Goal: Task Accomplishment & Management: Manage account settings

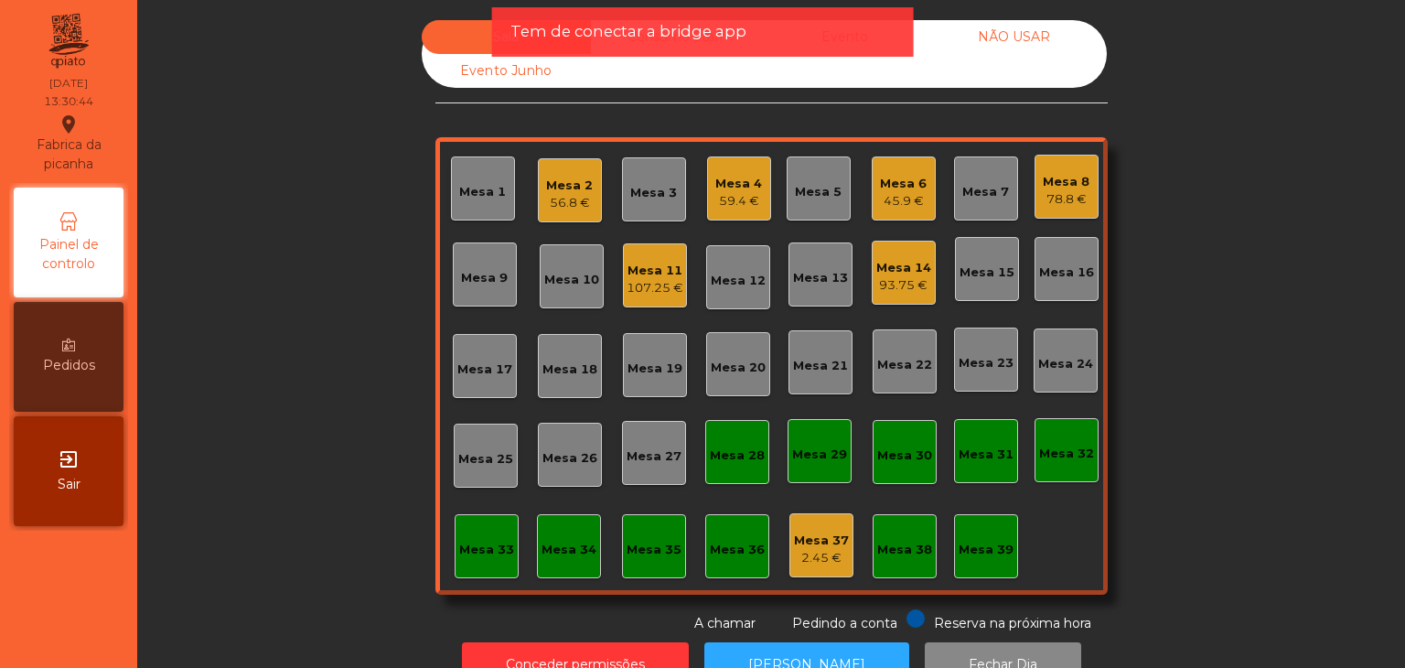
click at [988, 195] on div "Mesa 7" at bounding box center [985, 192] width 47 height 18
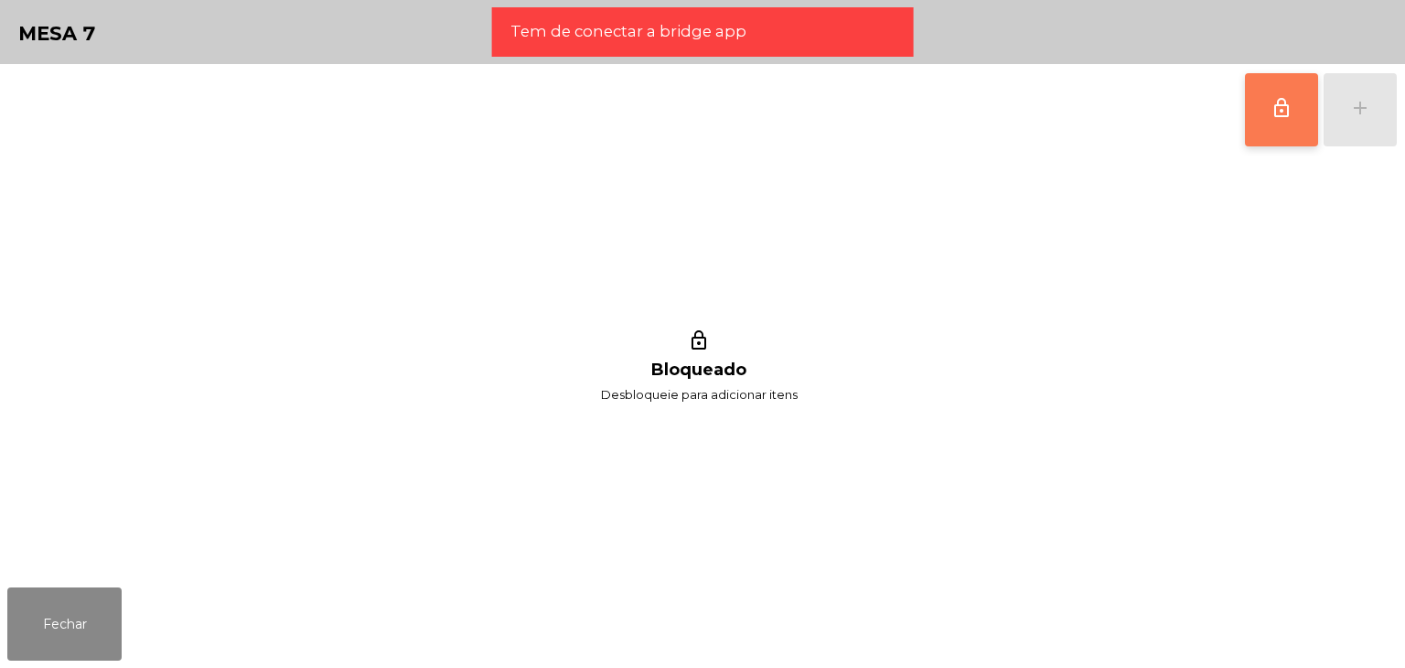
click at [1294, 129] on button "lock_outline" at bounding box center [1281, 109] width 73 height 73
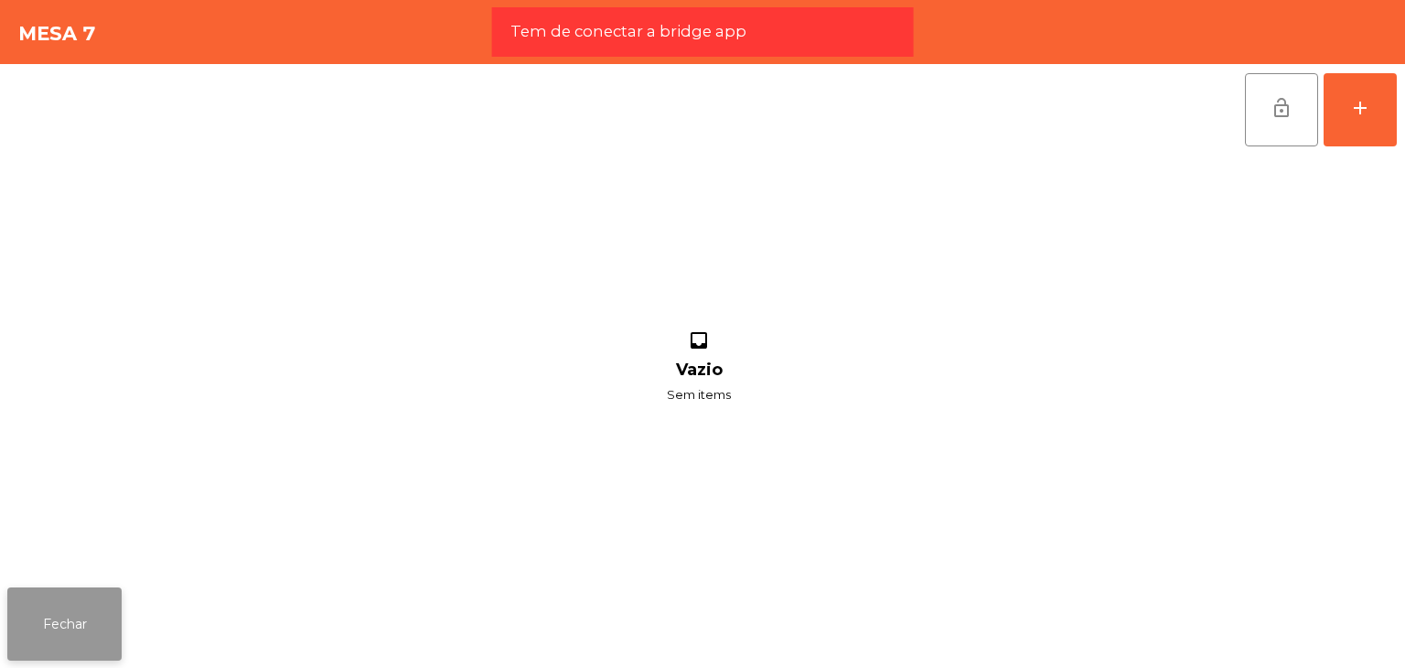
click at [81, 619] on button "Fechar" at bounding box center [64, 623] width 114 height 73
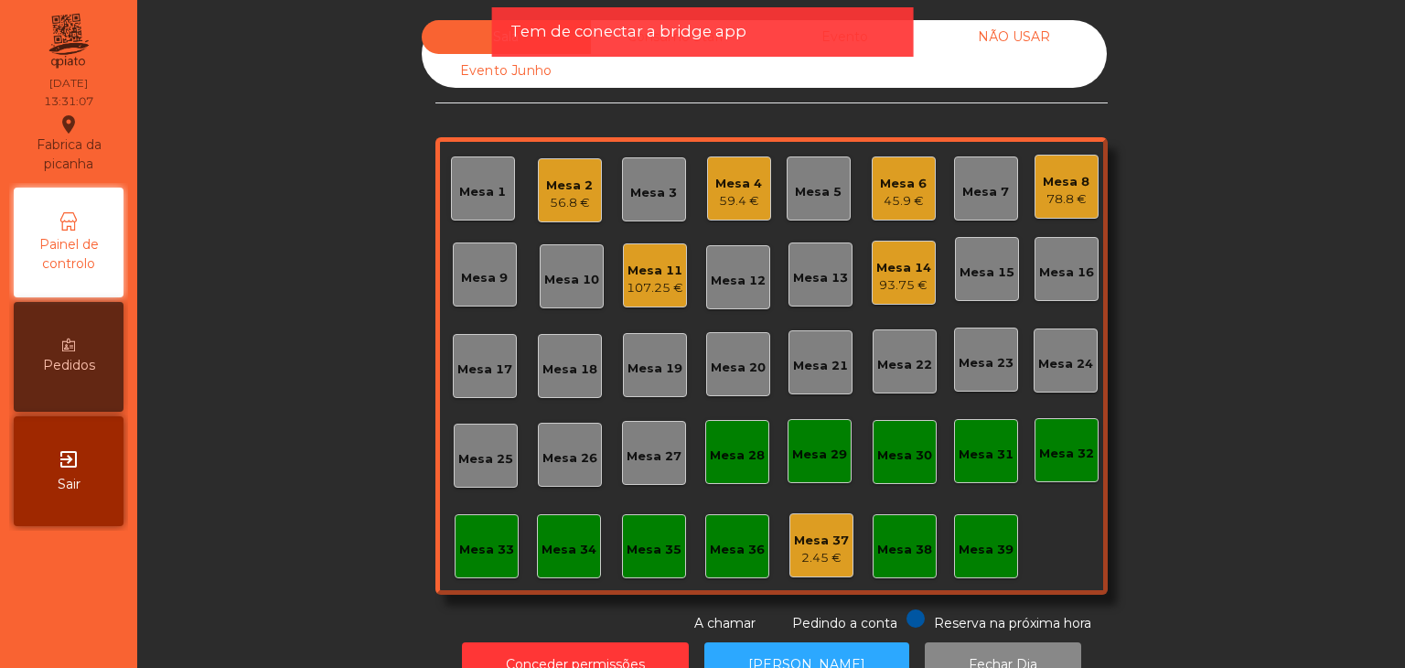
click at [42, 512] on div "exit_to_app Sair" at bounding box center [69, 471] width 110 height 110
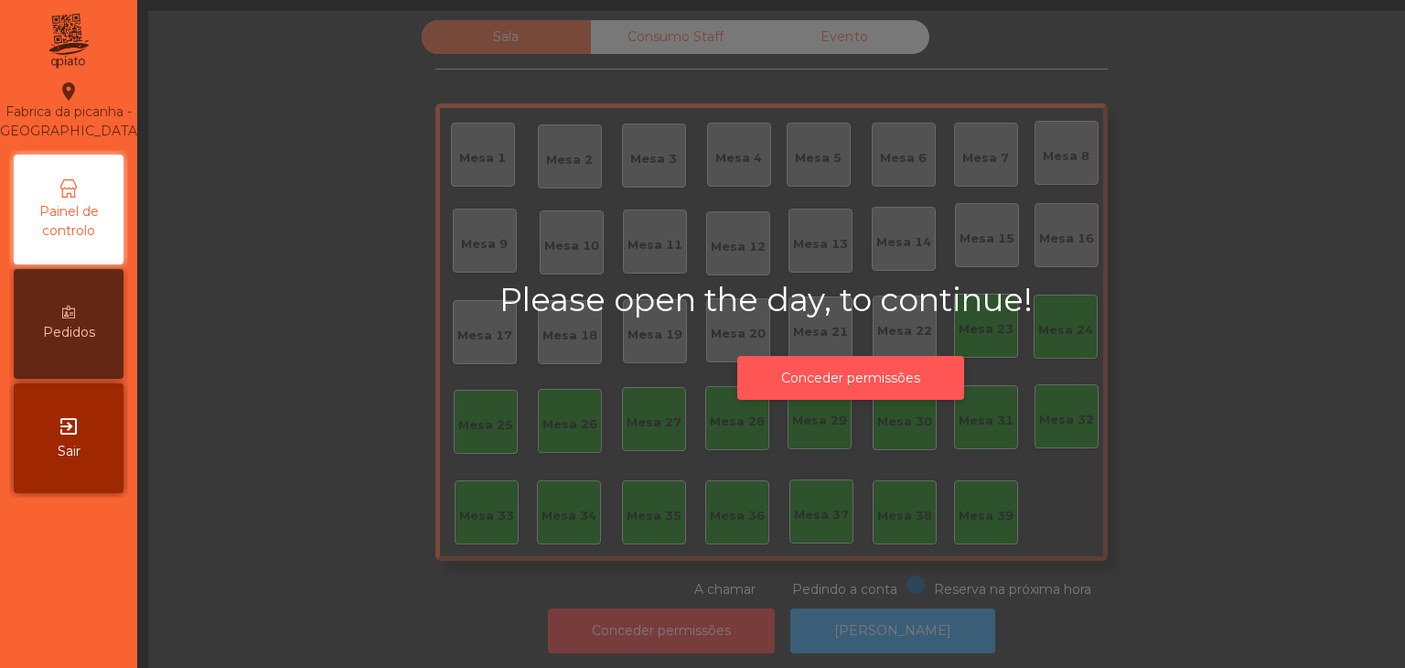
click at [761, 383] on button "Conceder permissões" at bounding box center [850, 378] width 227 height 45
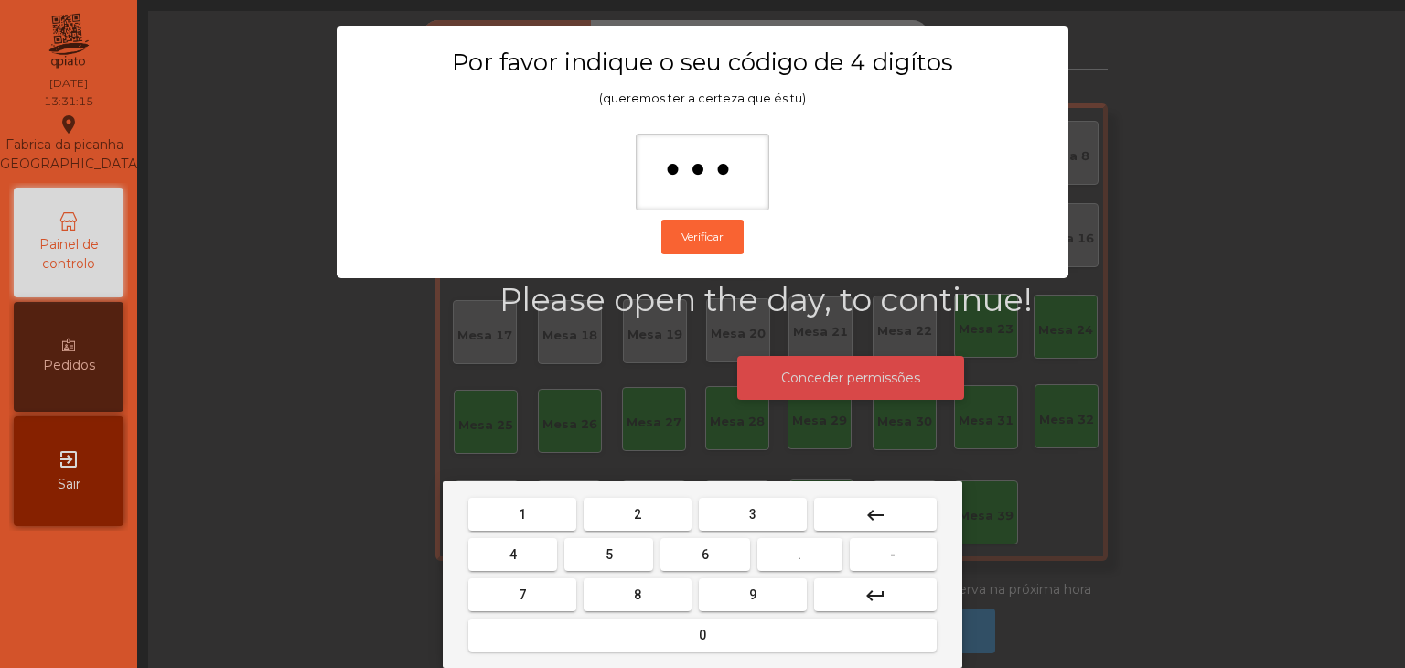
type input "****"
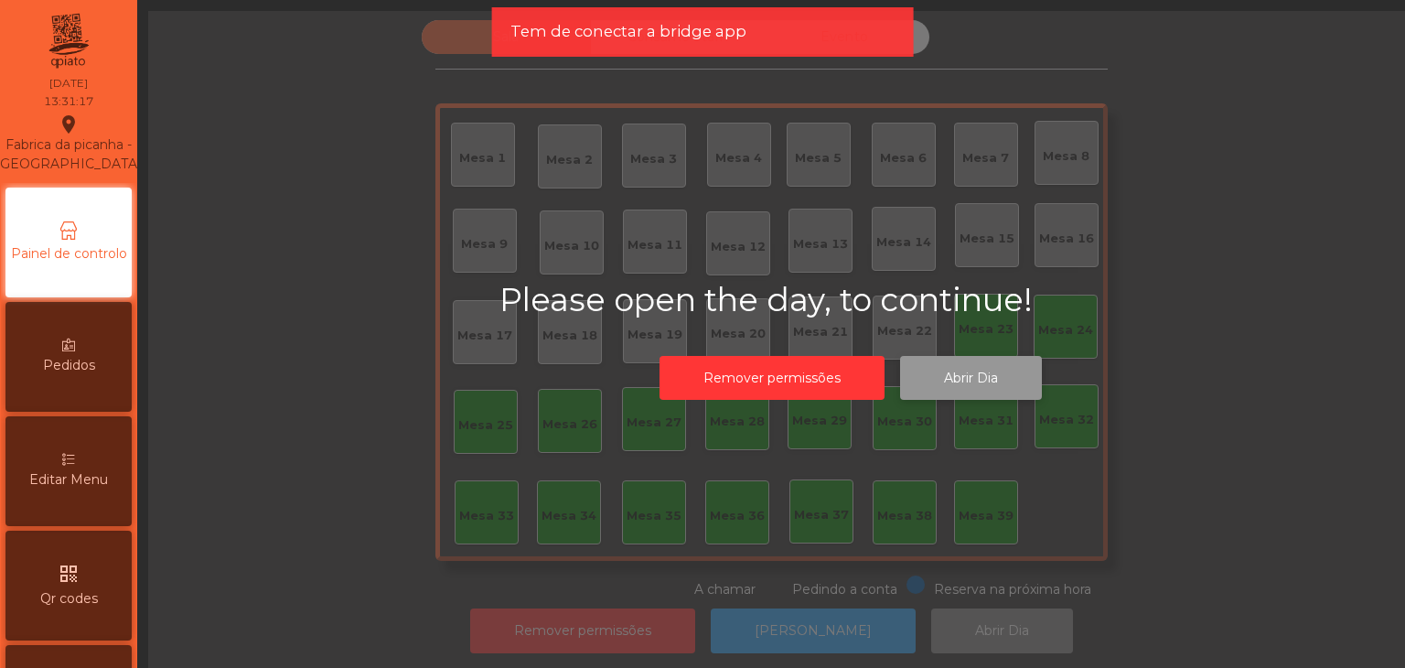
click at [948, 381] on button "Abrir Dia" at bounding box center [971, 378] width 142 height 45
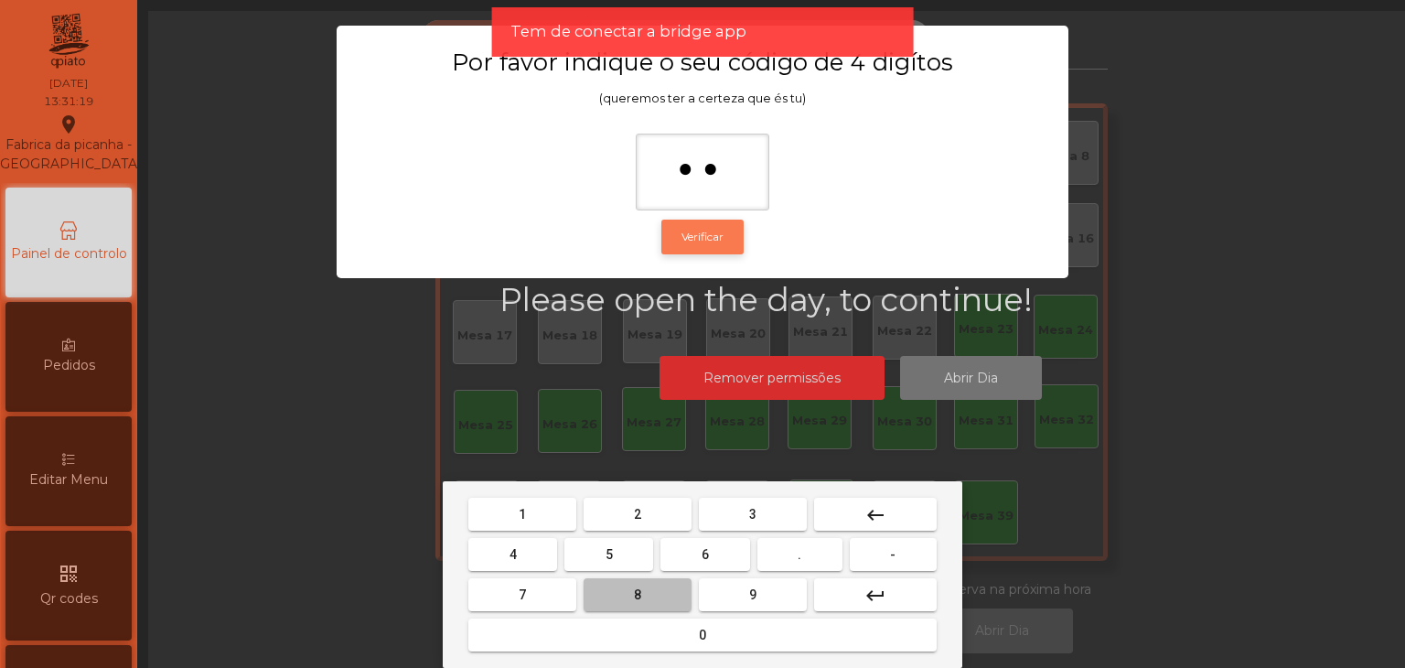
type input "***"
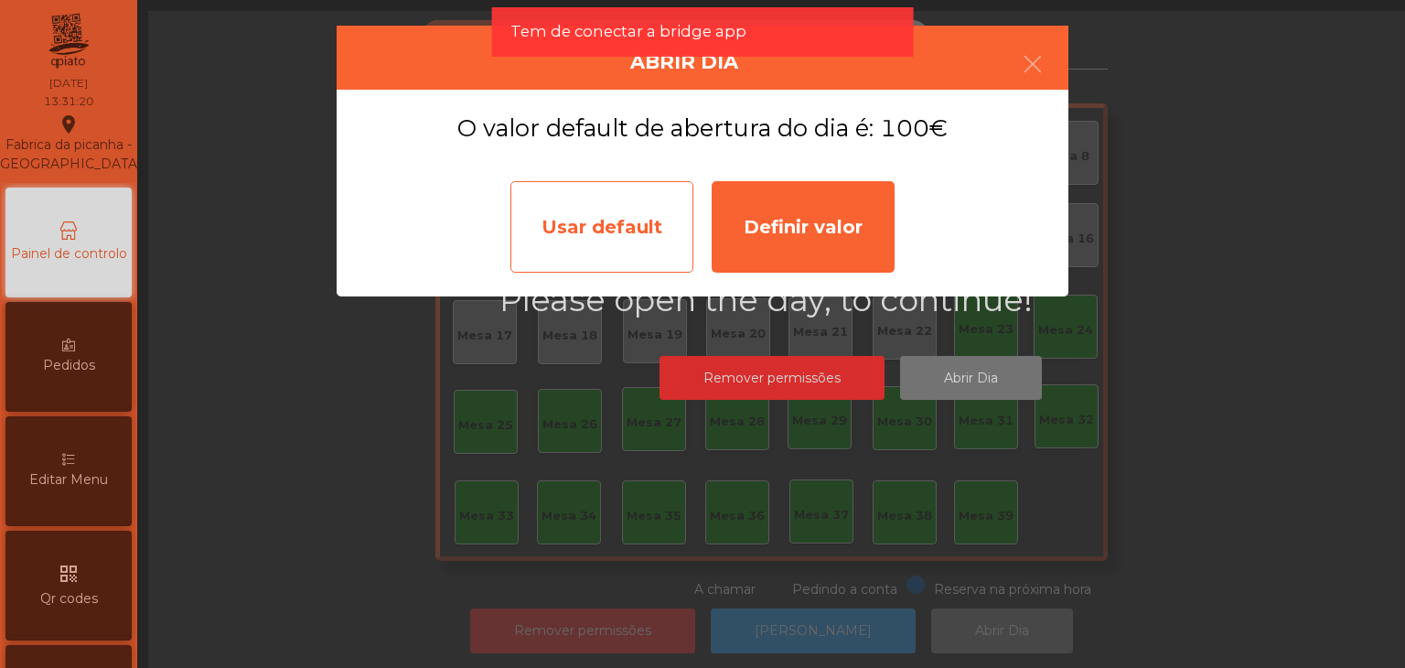
click at [652, 232] on div "Usar default" at bounding box center [601, 226] width 183 height 91
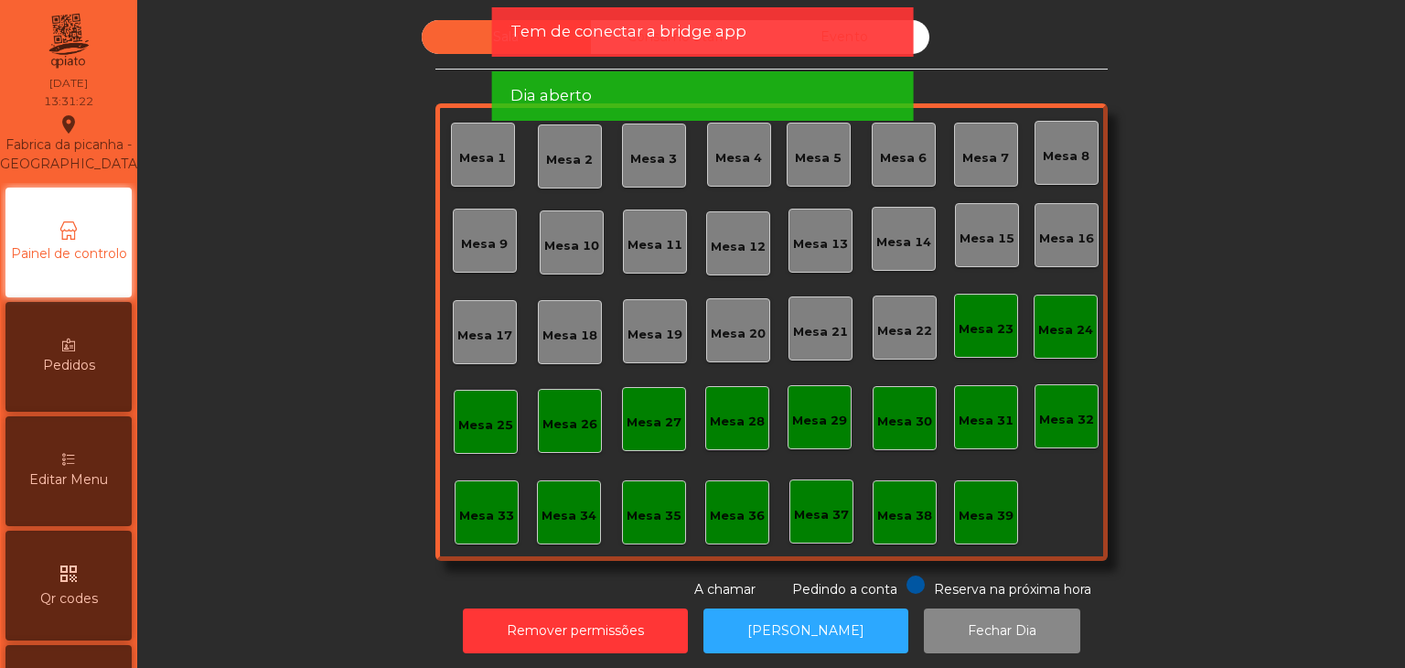
click at [837, 338] on div "Mesa 21" at bounding box center [820, 332] width 55 height 18
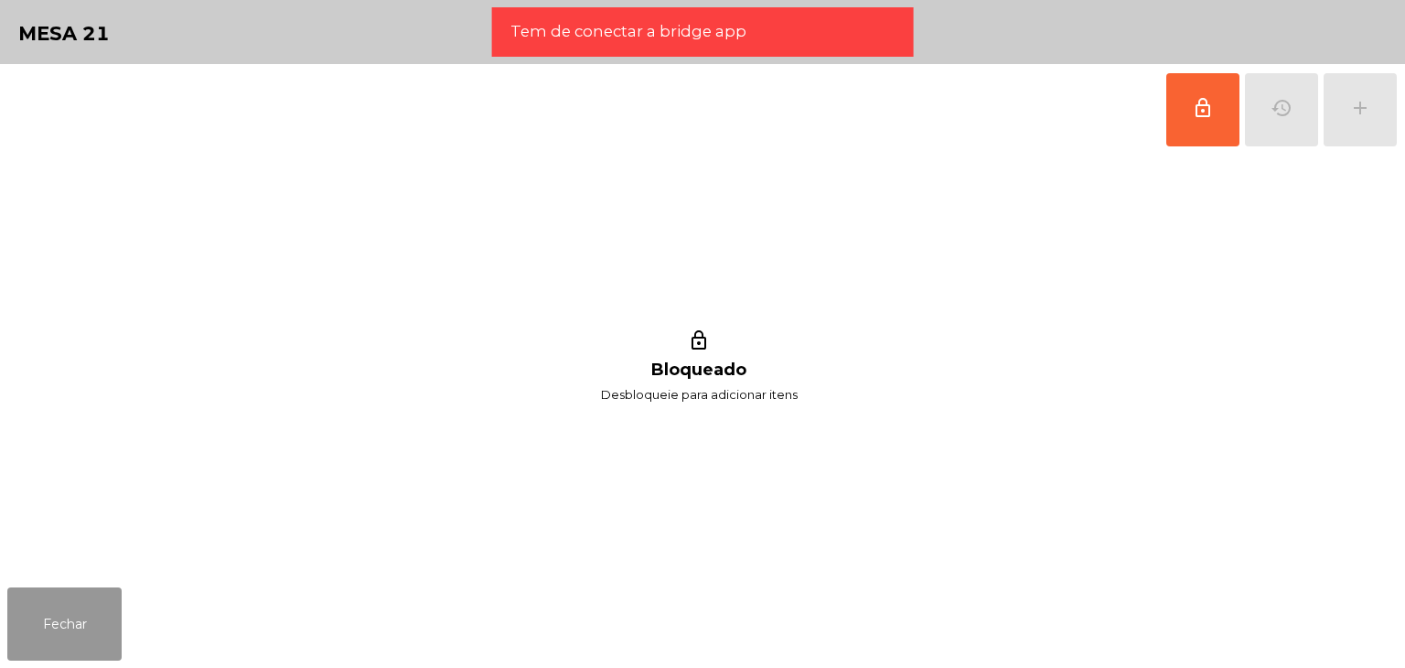
drag, startPoint x: 42, startPoint y: 646, endPoint x: 131, endPoint y: 609, distance: 96.0
click at [43, 646] on button "Fechar" at bounding box center [64, 623] width 114 height 73
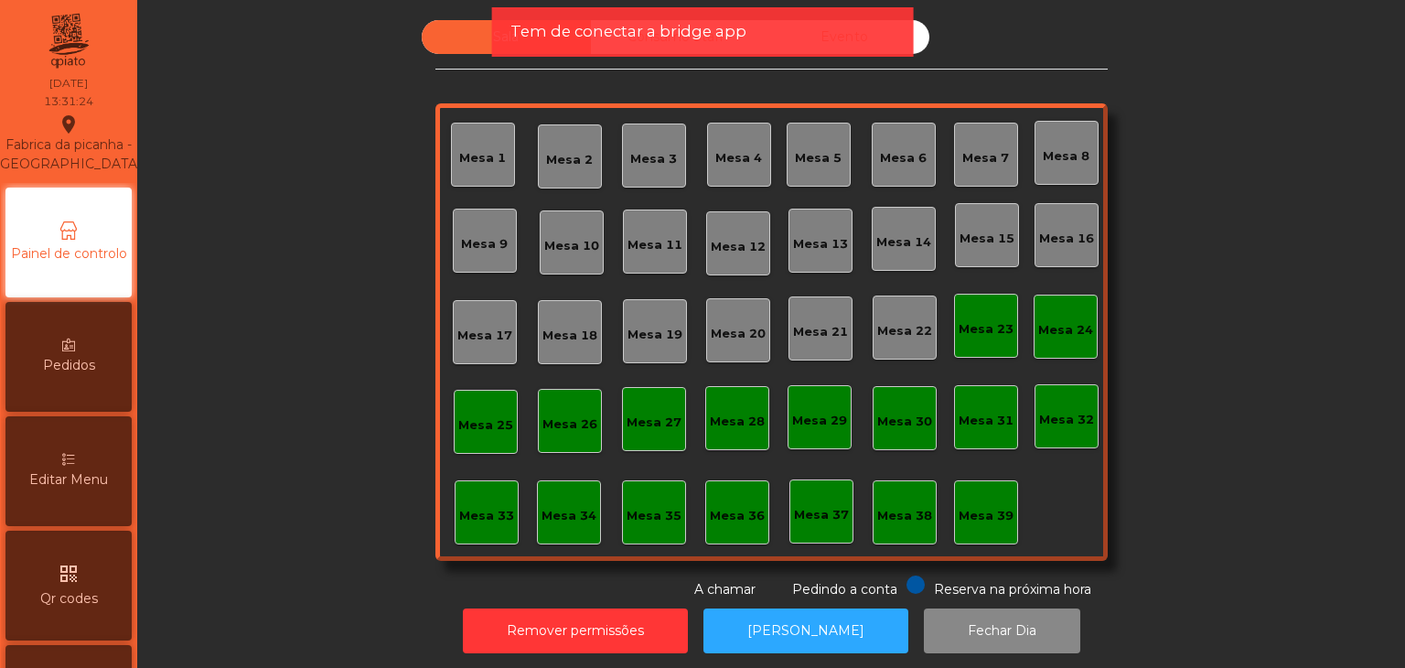
click at [974, 165] on div "Mesa 7" at bounding box center [985, 158] width 47 height 18
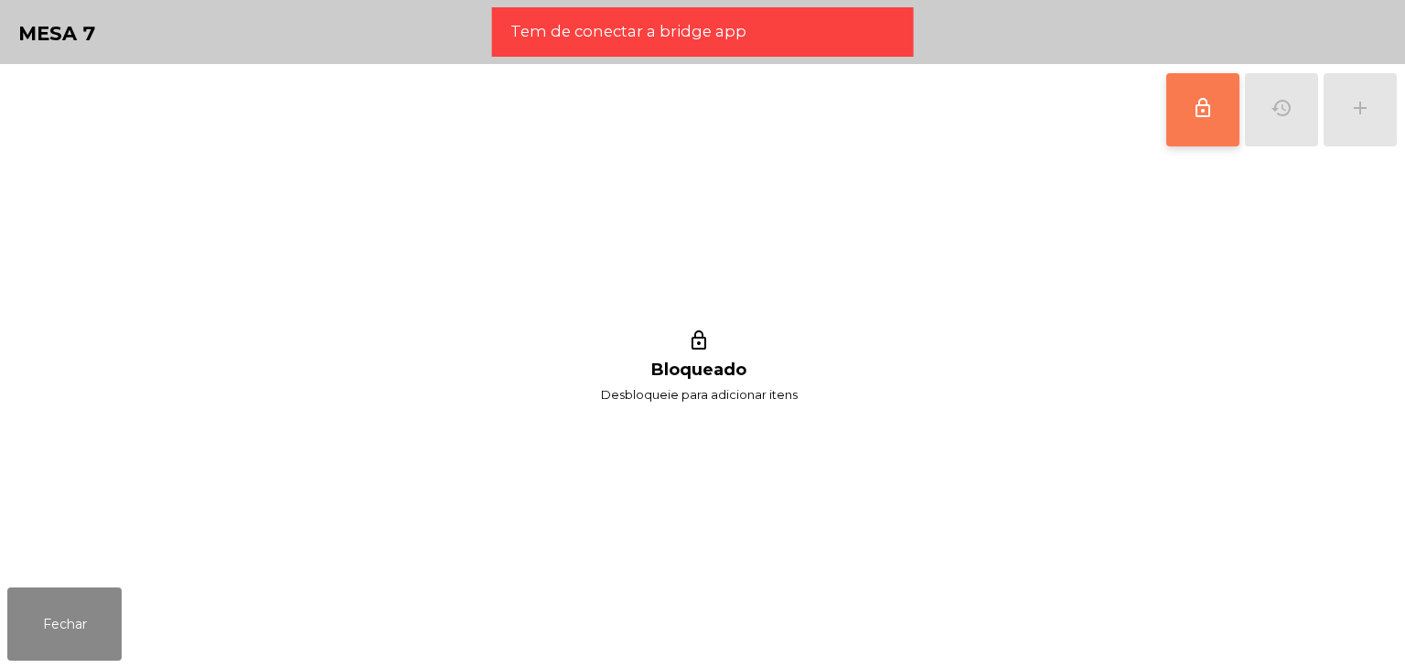
click at [1195, 107] on span "lock_outline" at bounding box center [1203, 108] width 22 height 22
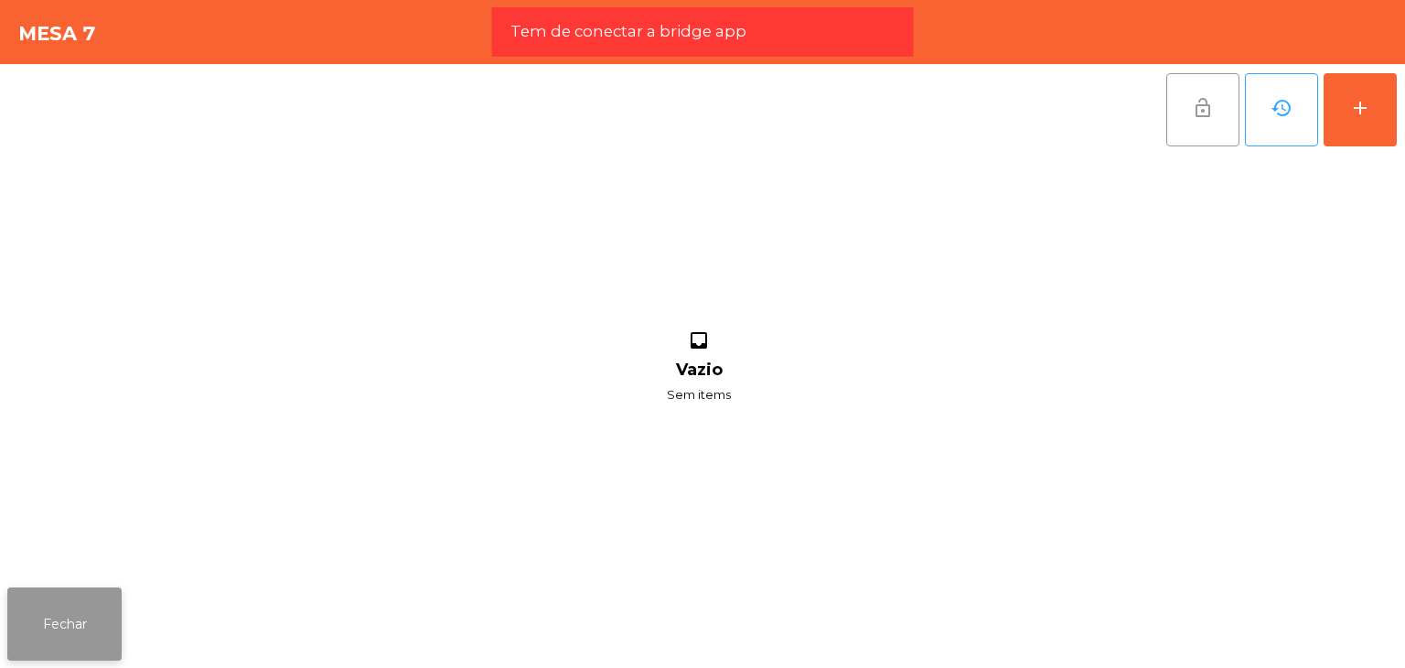
click at [70, 628] on button "Fechar" at bounding box center [64, 623] width 114 height 73
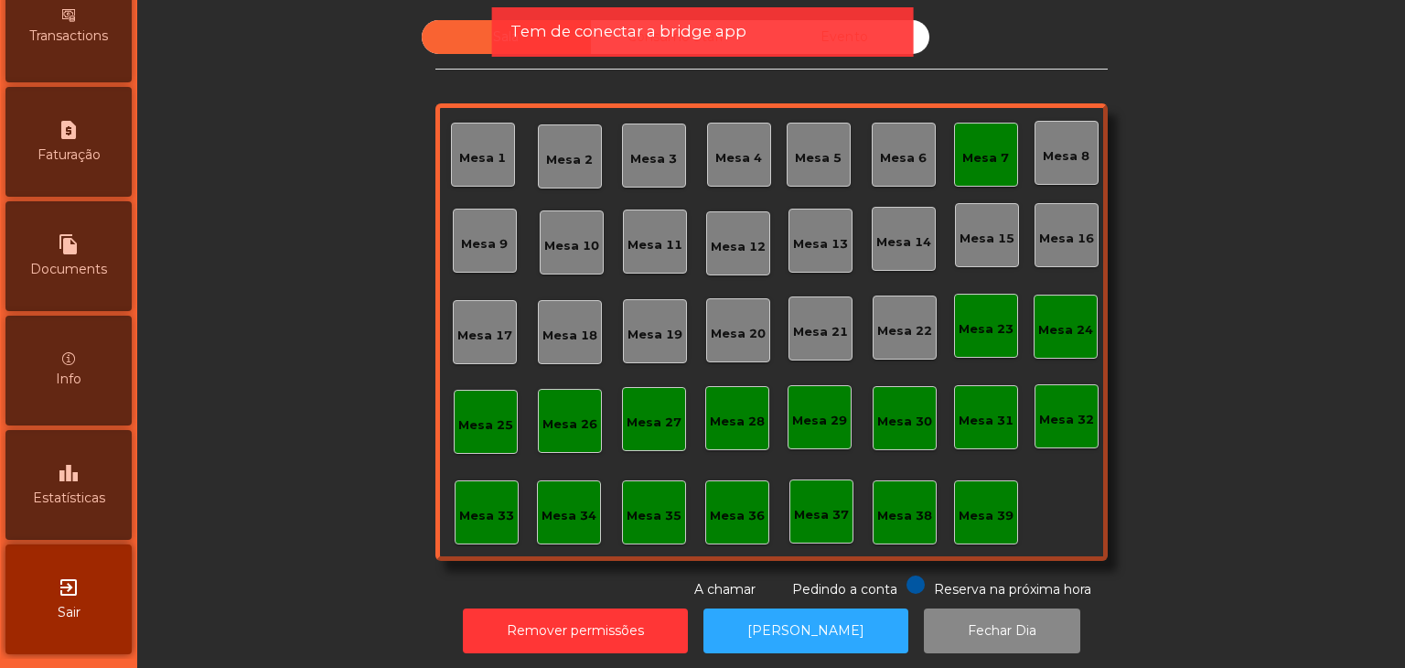
scroll to position [920, 0]
click at [1155, 218] on div "Sala Consumo Staff Evento Mesa 1 Mesa 2 Mesa 3 Mesa 4 Mesa 5 Mesa 6 Mesa 7 Mesa…" at bounding box center [771, 309] width 1219 height 579
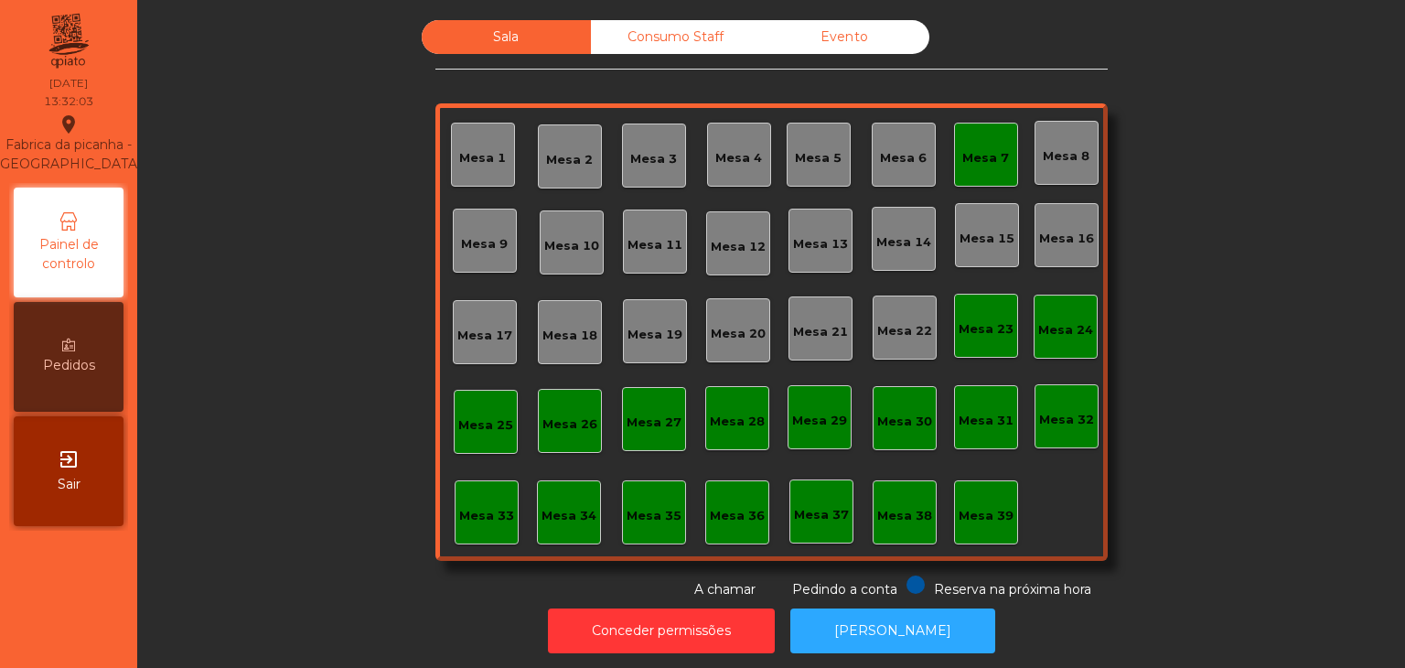
click at [99, 482] on div "exit_to_app Sair" at bounding box center [69, 471] width 110 height 110
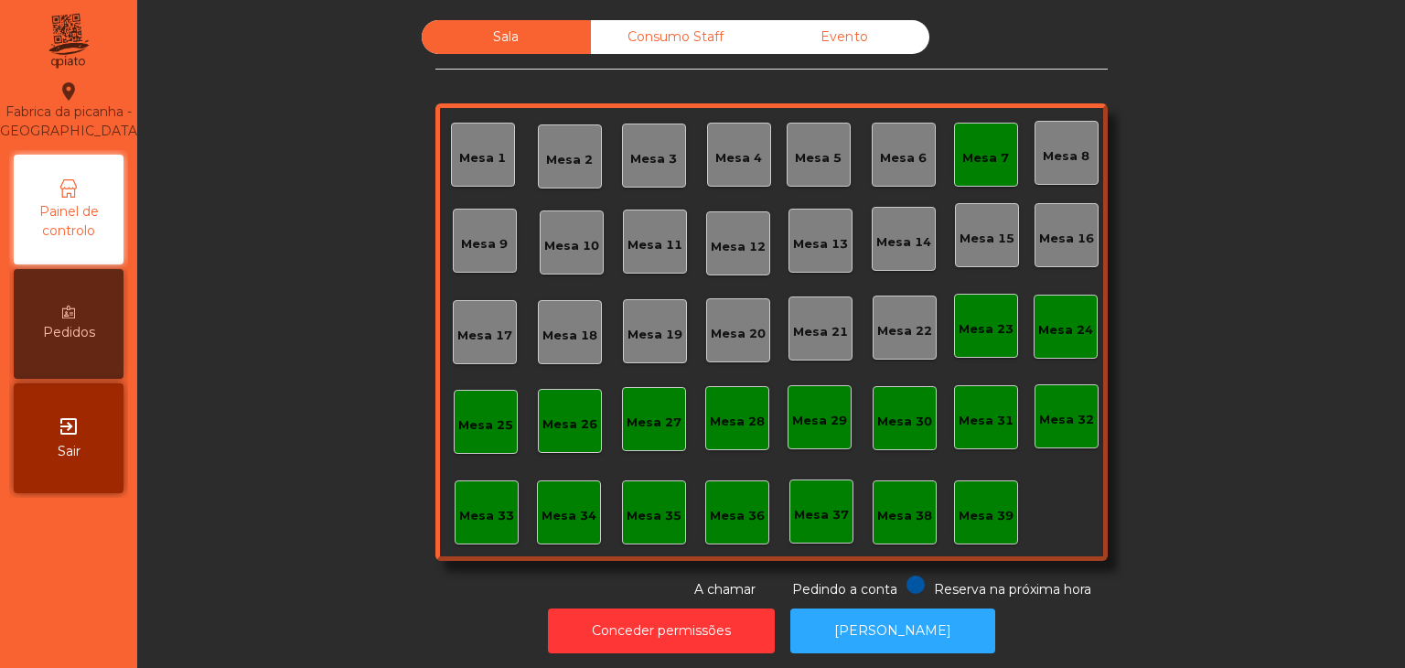
click at [84, 462] on div "exit_to_app Sair" at bounding box center [69, 438] width 110 height 110
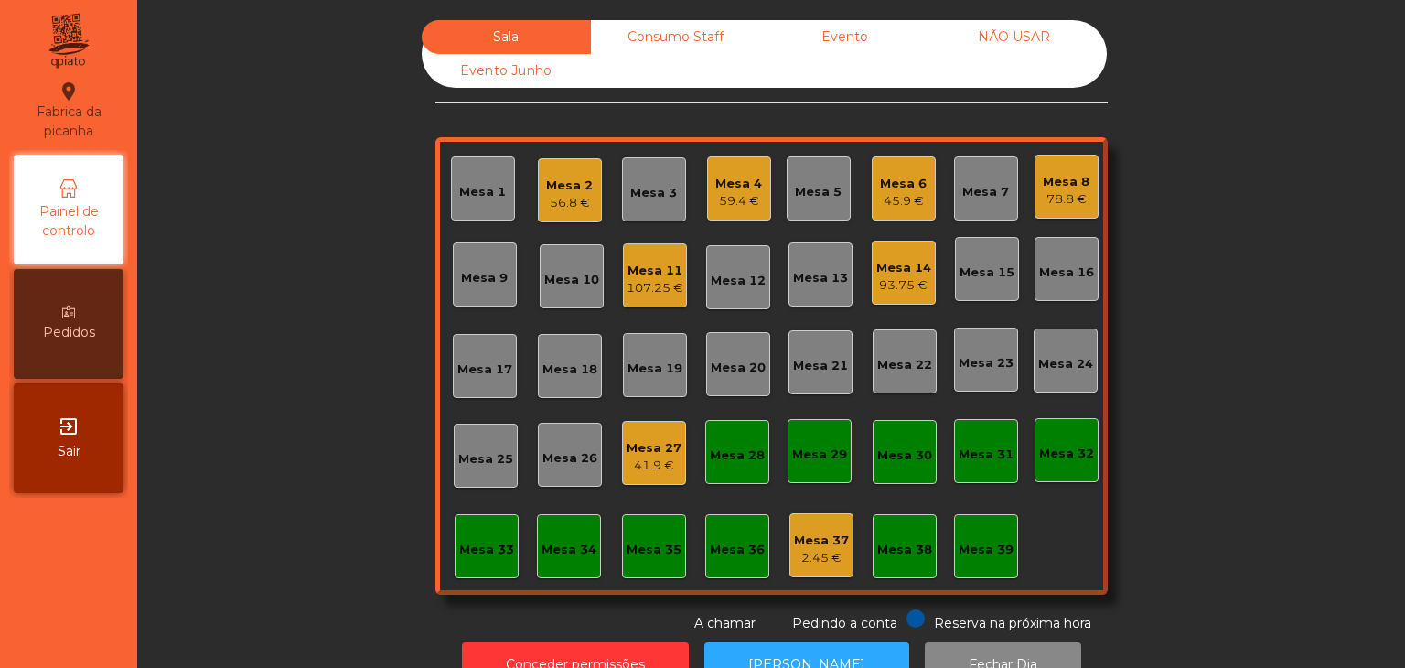
click at [973, 193] on div "Mesa 7" at bounding box center [985, 192] width 47 height 18
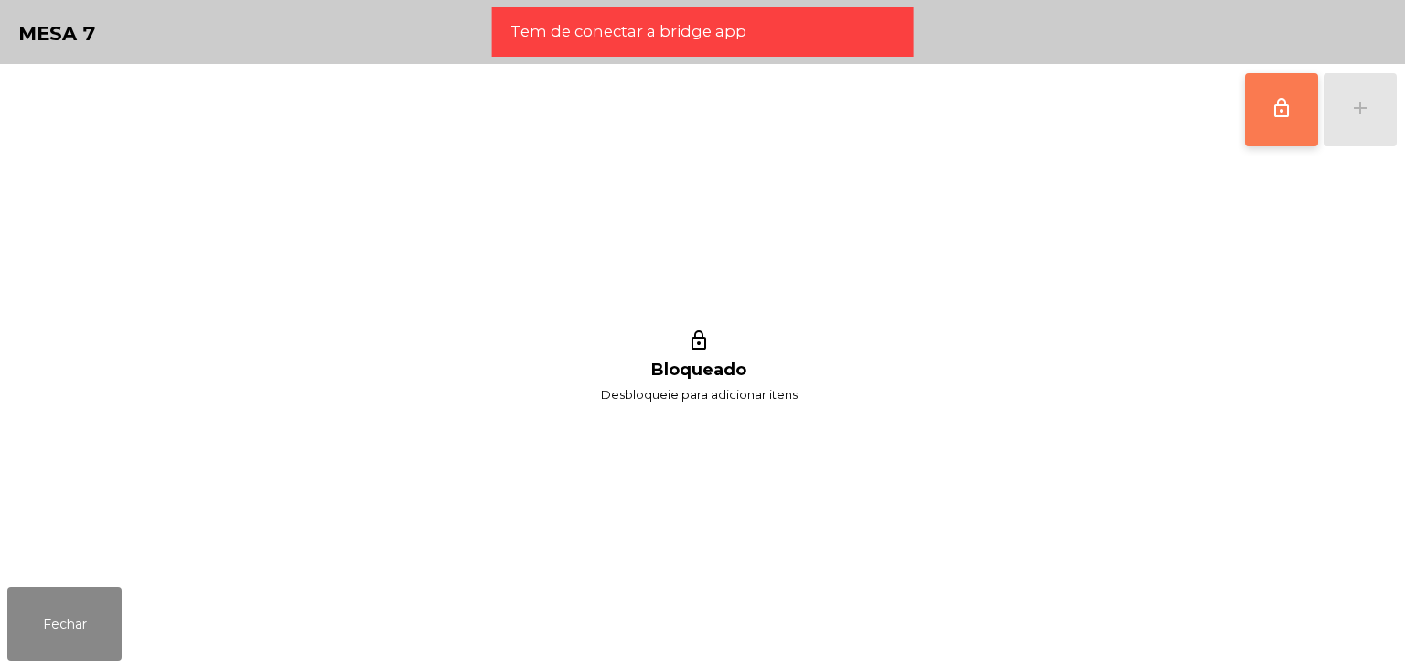
click at [1269, 113] on button "lock_outline" at bounding box center [1281, 109] width 73 height 73
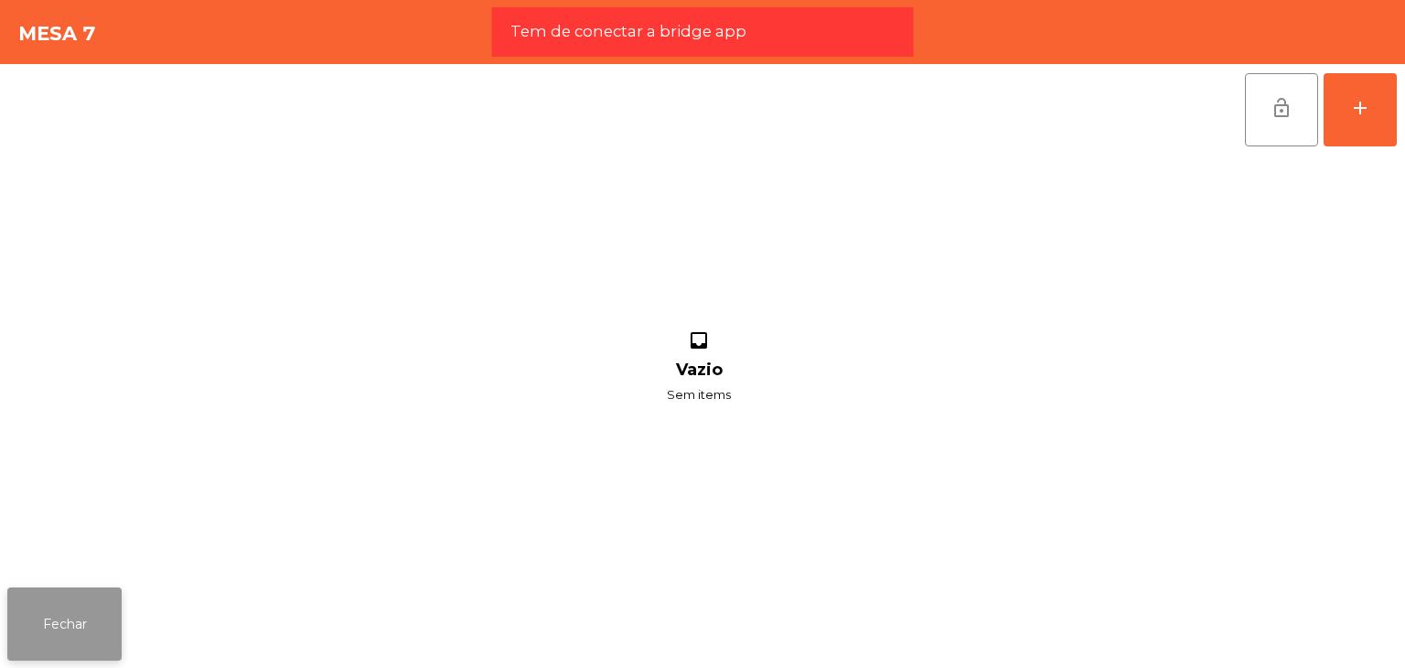
click at [87, 634] on button "Fechar" at bounding box center [64, 623] width 114 height 73
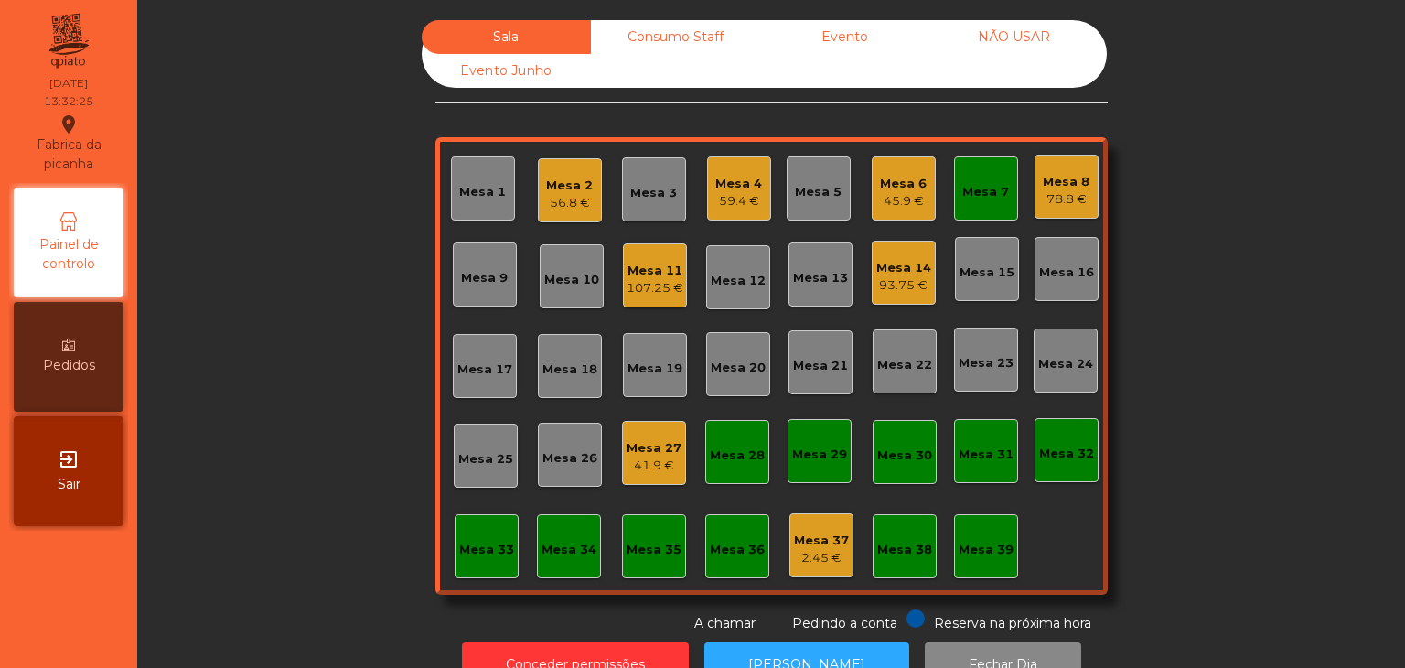
click at [1004, 189] on div "Mesa 7" at bounding box center [986, 188] width 64 height 64
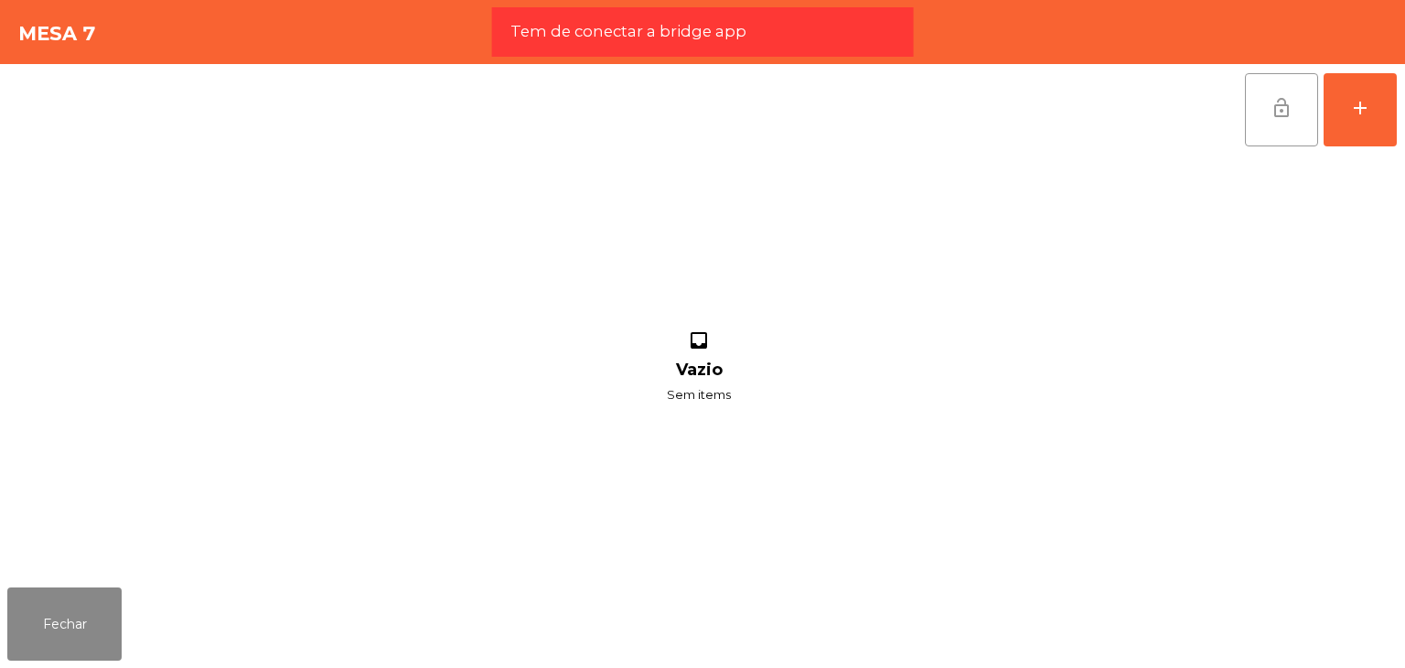
click at [1294, 105] on button "lock_open" at bounding box center [1281, 109] width 73 height 73
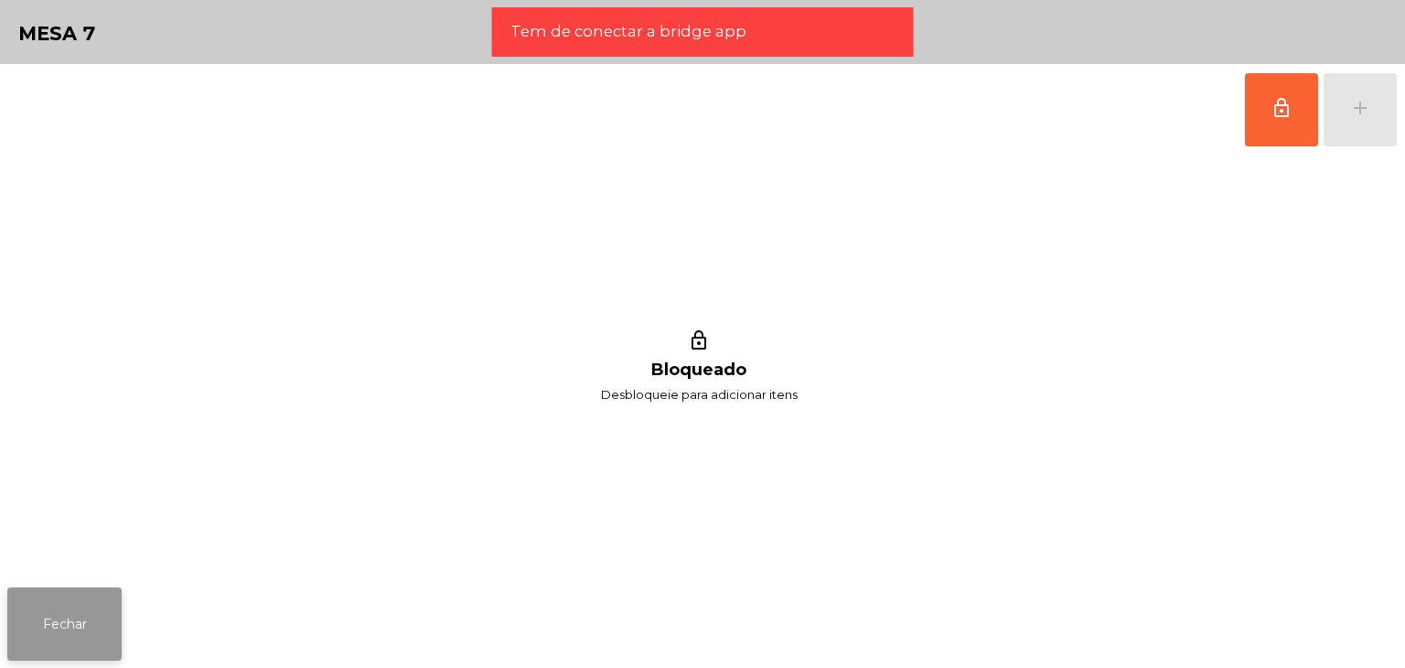
click at [60, 633] on button "Fechar" at bounding box center [64, 623] width 114 height 73
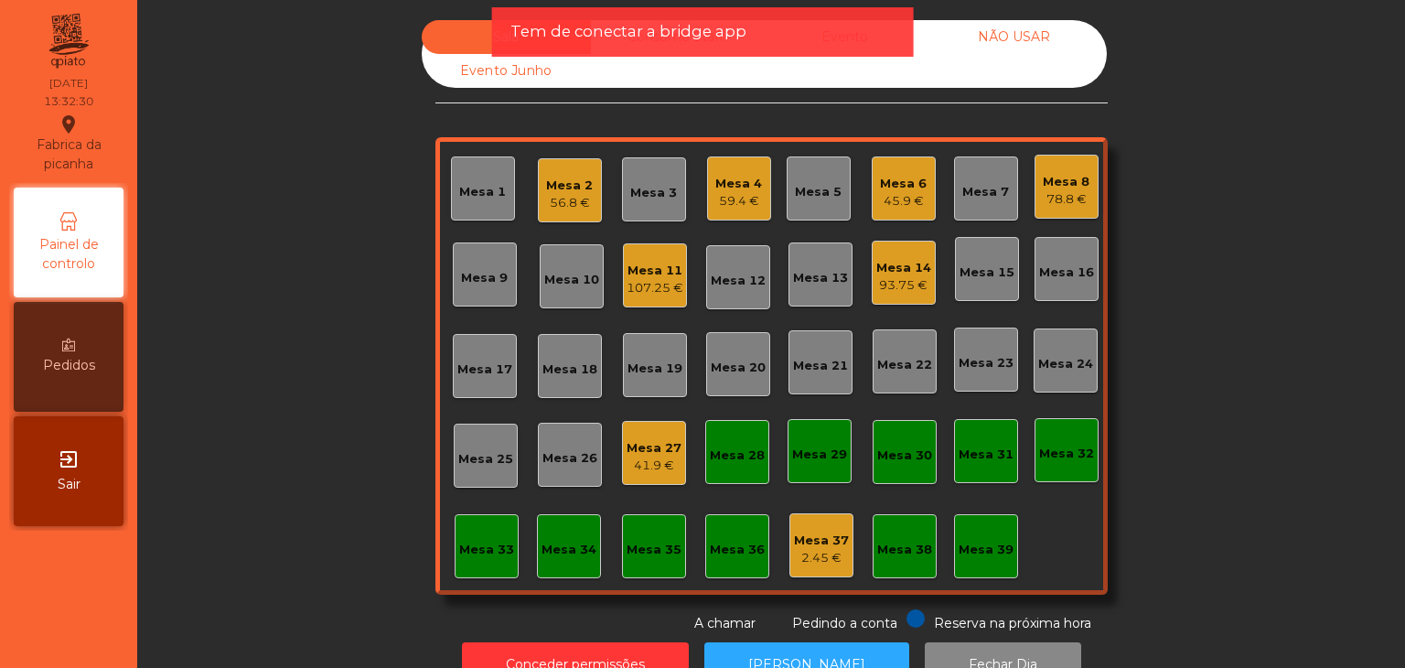
click at [102, 484] on div "exit_to_app Sair" at bounding box center [69, 471] width 110 height 110
click at [472, 193] on div "Mesa 1" at bounding box center [482, 192] width 47 height 18
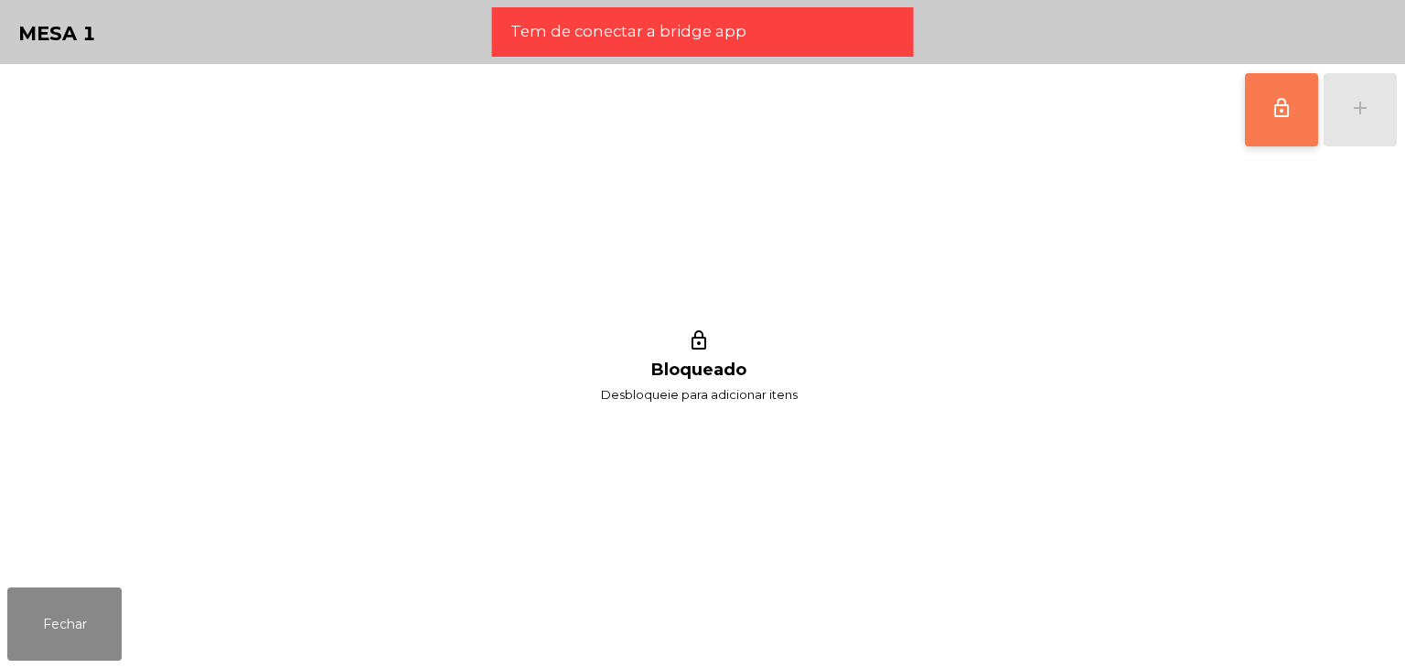
click at [1264, 107] on button "lock_outline" at bounding box center [1281, 109] width 73 height 73
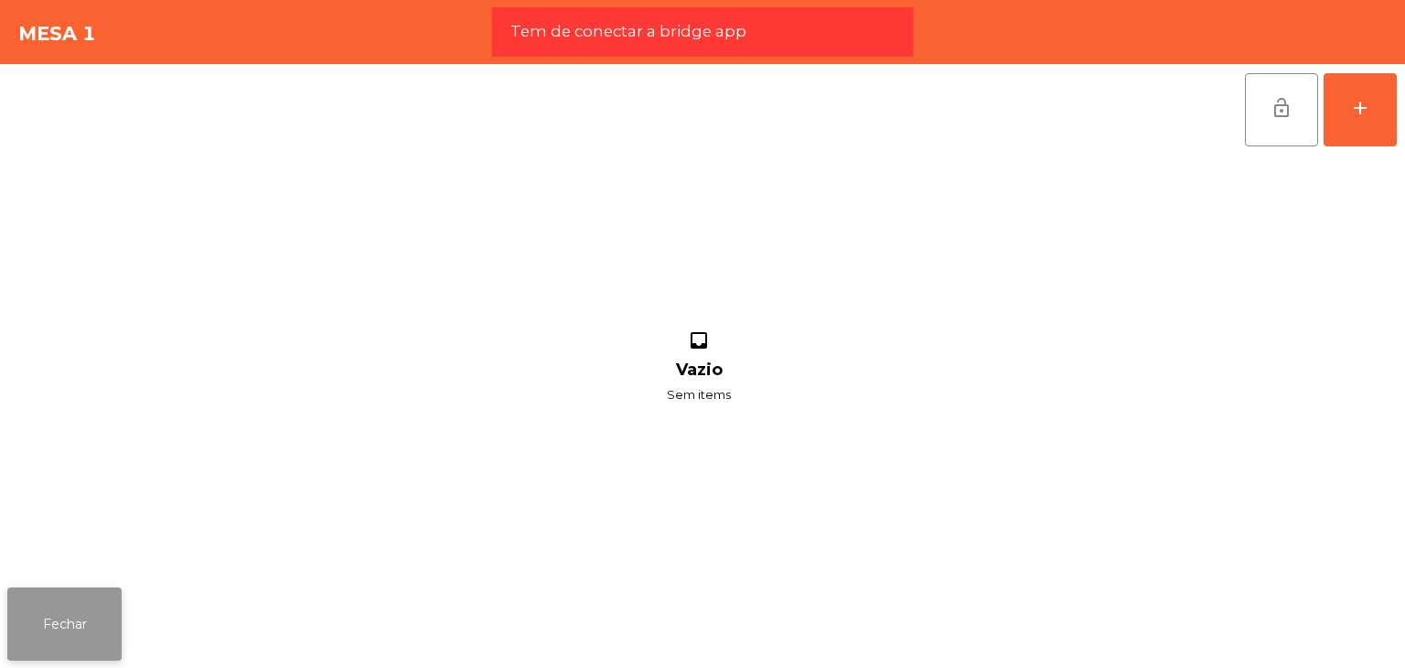
click at [84, 617] on button "Fechar" at bounding box center [64, 623] width 114 height 73
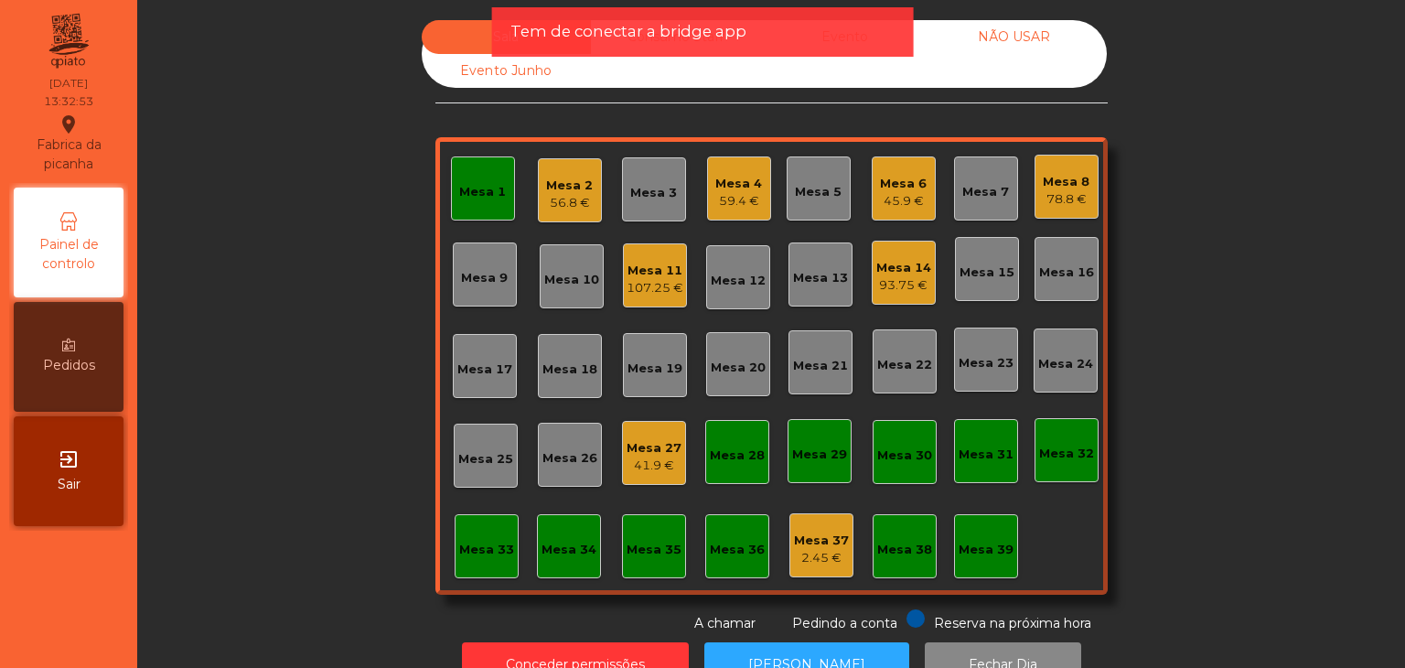
click at [489, 203] on div "Mesa 1" at bounding box center [483, 188] width 64 height 64
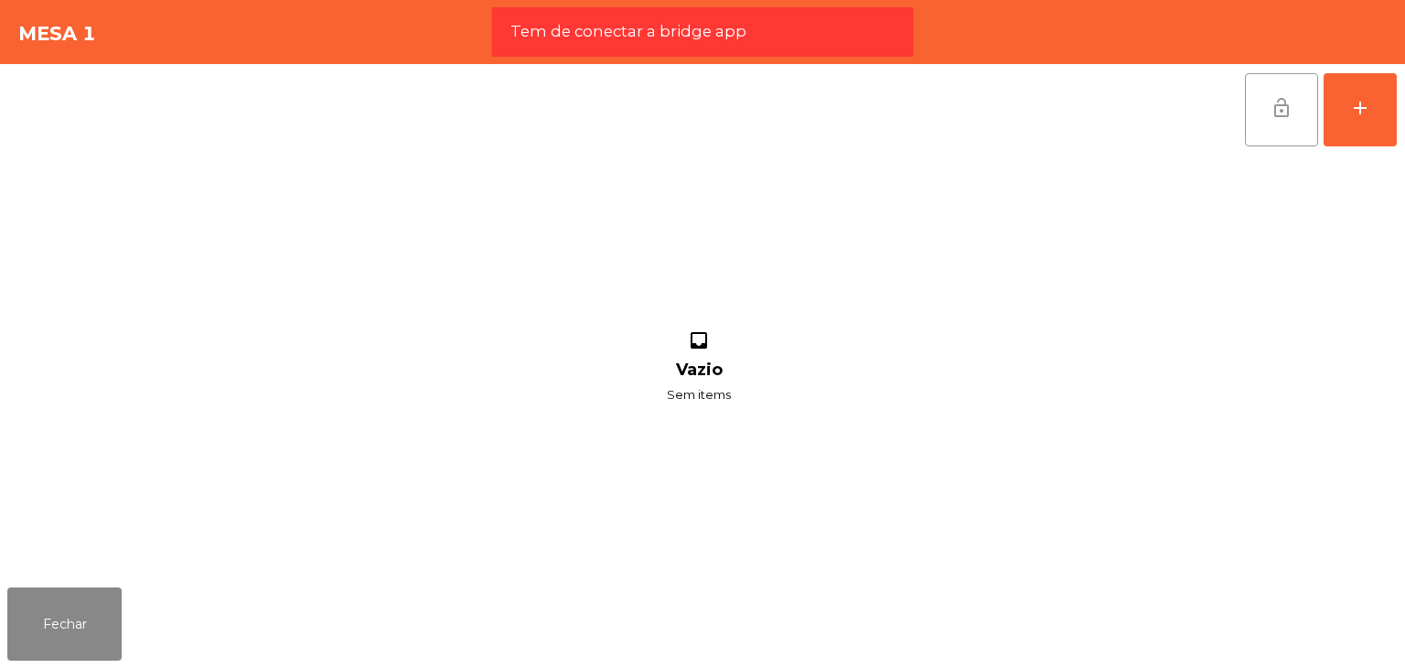
click at [1245, 125] on button "lock_open" at bounding box center [1281, 109] width 73 height 73
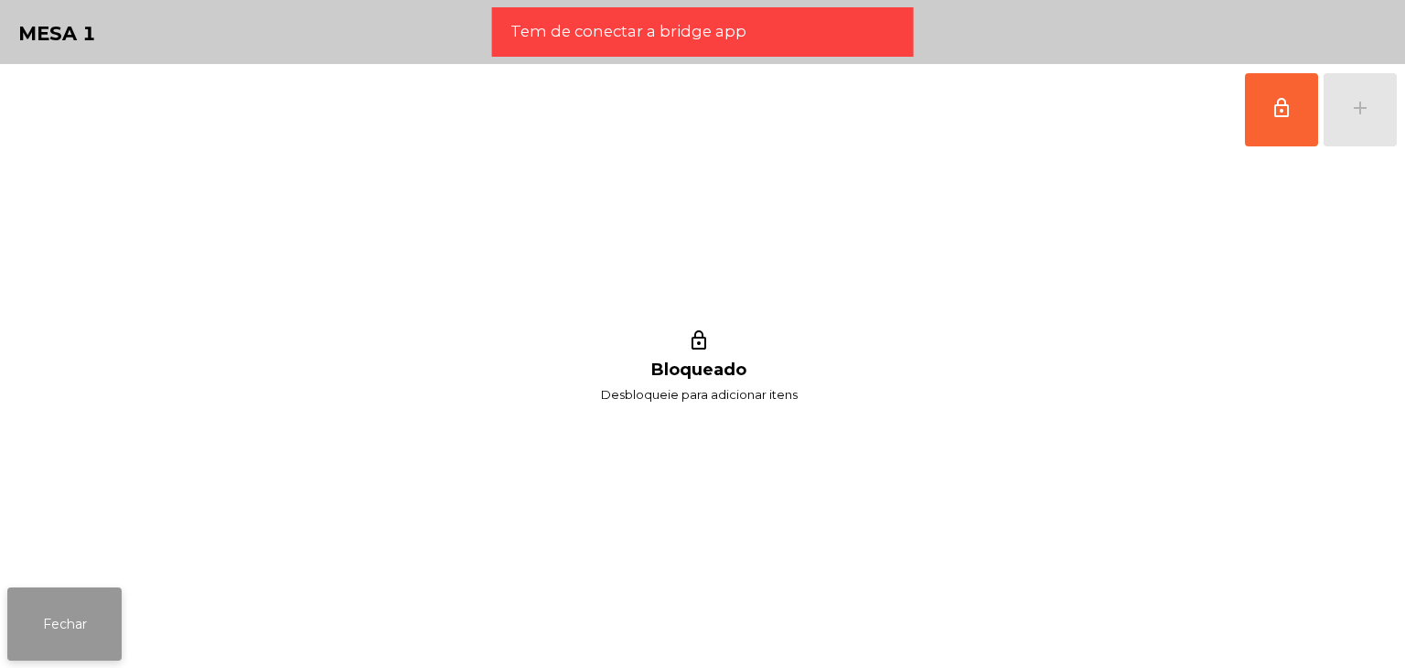
click at [68, 642] on button "Fechar" at bounding box center [64, 623] width 114 height 73
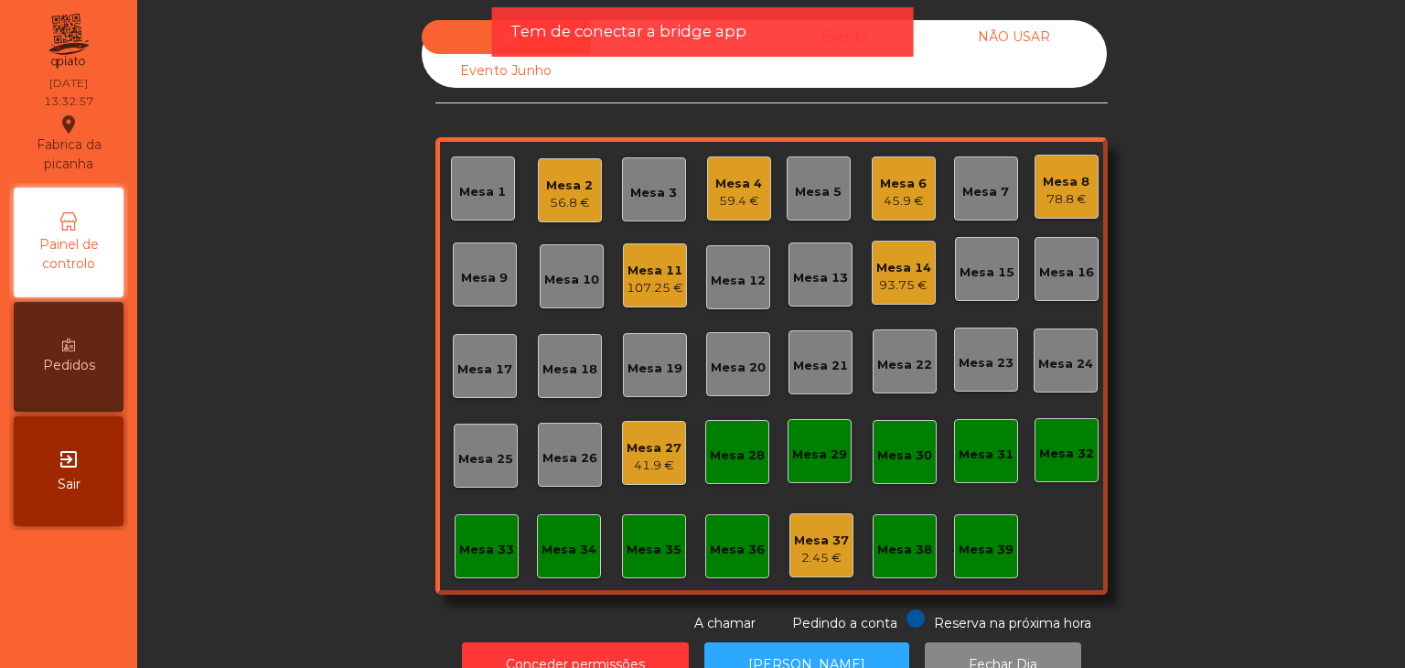
click at [65, 473] on div "exit_to_app Sair" at bounding box center [69, 471] width 110 height 110
